Goal: Use online tool/utility: Use online tool/utility

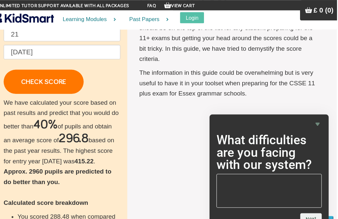
scroll to position [100, 0]
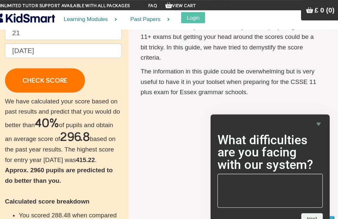
click at [299, 122] on div at bounding box center [273, 118] width 100 height 8
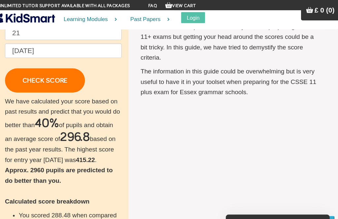
click at [302, 127] on div "Check your score Enter your practice score to find out how you compare against …" at bounding box center [169, 166] width 320 height 420
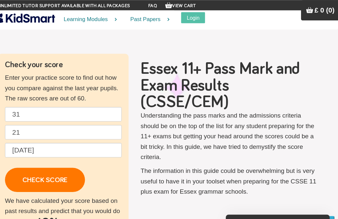
scroll to position [0, 0]
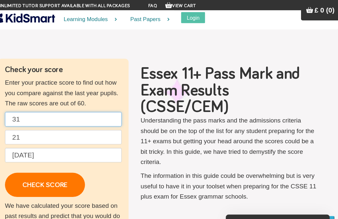
click at [25, 115] on input "31" at bounding box center [75, 114] width 111 height 14
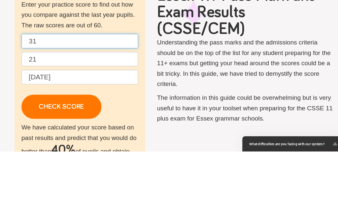
type input "3"
type input "2"
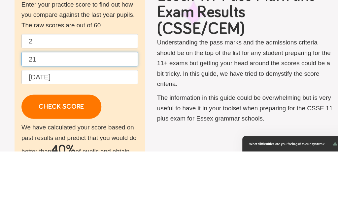
click at [115, 124] on input "21" at bounding box center [75, 131] width 111 height 14
type input "2"
type input "4"
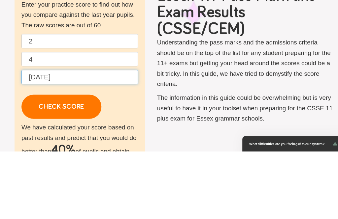
click at [95, 141] on input "[DATE]" at bounding box center [75, 148] width 111 height 14
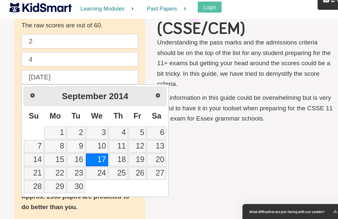
click at [134, 117] on span "Fr" at bounding box center [131, 121] width 8 height 8
click at [154, 169] on link "27" at bounding box center [149, 175] width 18 height 12
type input "[DATE]"
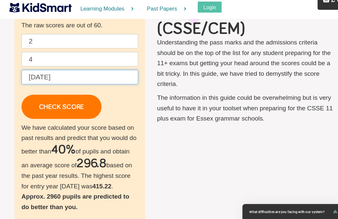
click at [84, 77] on input "[DATE]" at bounding box center [75, 84] width 111 height 14
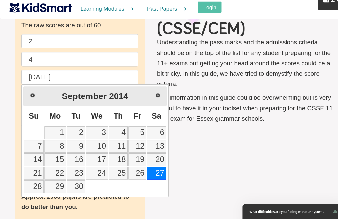
click at [149, 99] on span "Next" at bounding box center [150, 101] width 5 height 5
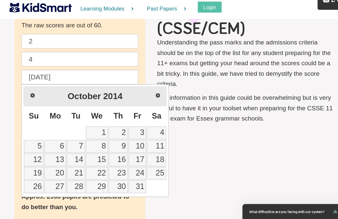
click at [189, 81] on p "Understanding the pass marks and the admissions criteria should be on the top o…" at bounding box center [233, 70] width 167 height 49
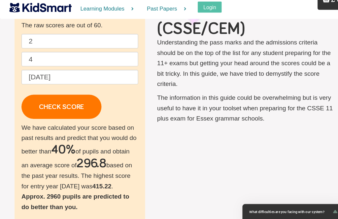
click at [77, 107] on link "CHECK SCORE" at bounding box center [58, 112] width 76 height 23
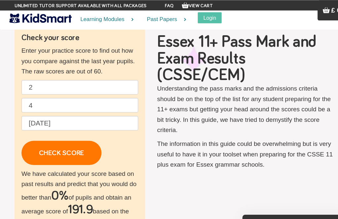
scroll to position [24, 0]
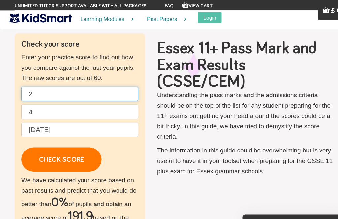
click at [38, 85] on input "2" at bounding box center [75, 90] width 111 height 14
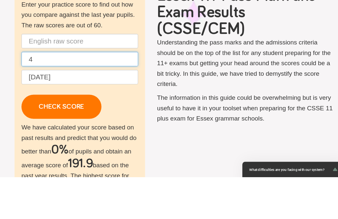
click at [35, 100] on input "4" at bounding box center [75, 107] width 111 height 14
type input "4"
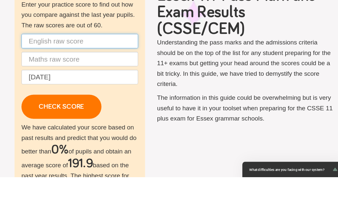
click at [27, 83] on input "text" at bounding box center [75, 90] width 111 height 14
type input "Q"
type input "1"
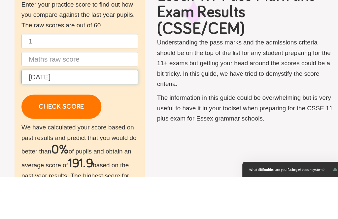
click at [33, 117] on input "[DATE]" at bounding box center [75, 124] width 111 height 14
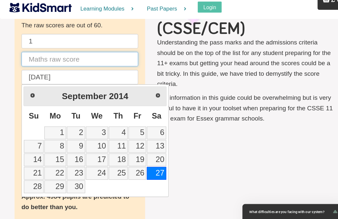
click at [29, 60] on input "text" at bounding box center [75, 67] width 111 height 14
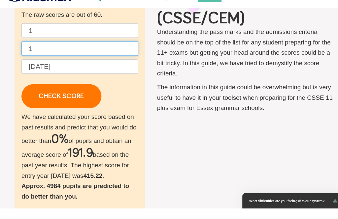
type input "1"
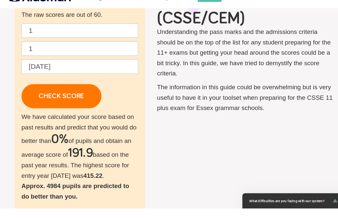
click at [81, 101] on link "CHECK SCORE" at bounding box center [58, 112] width 76 height 23
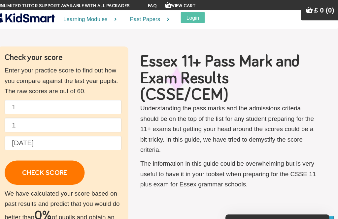
scroll to position [12, 0]
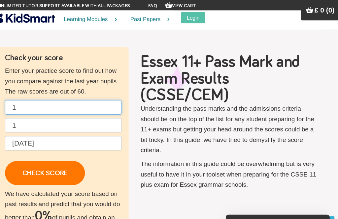
click at [20, 105] on input "1" at bounding box center [75, 102] width 111 height 14
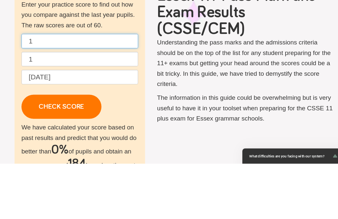
click at [42, 95] on input "1" at bounding box center [75, 102] width 111 height 14
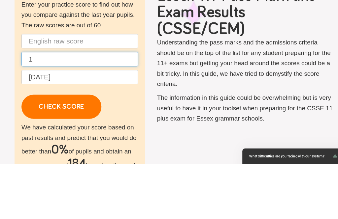
click at [35, 112] on input "1" at bounding box center [75, 119] width 111 height 14
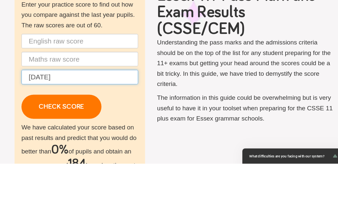
click at [64, 130] on input "[DATE]" at bounding box center [75, 137] width 111 height 14
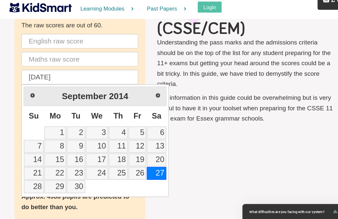
click at [316, 121] on div "Essex 11+ Pass Mark and Exam Results (CSSE/CEM) Understanding the pass marks an…" at bounding box center [233, 65] width 181 height 146
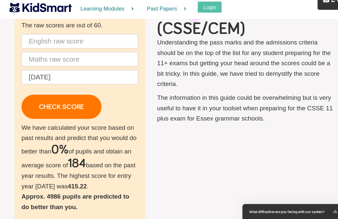
click at [294, 135] on div "Check your score Enter your practice score to find out how you compare against …" at bounding box center [169, 202] width 320 height 420
